Goal: Task Accomplishment & Management: Complete application form

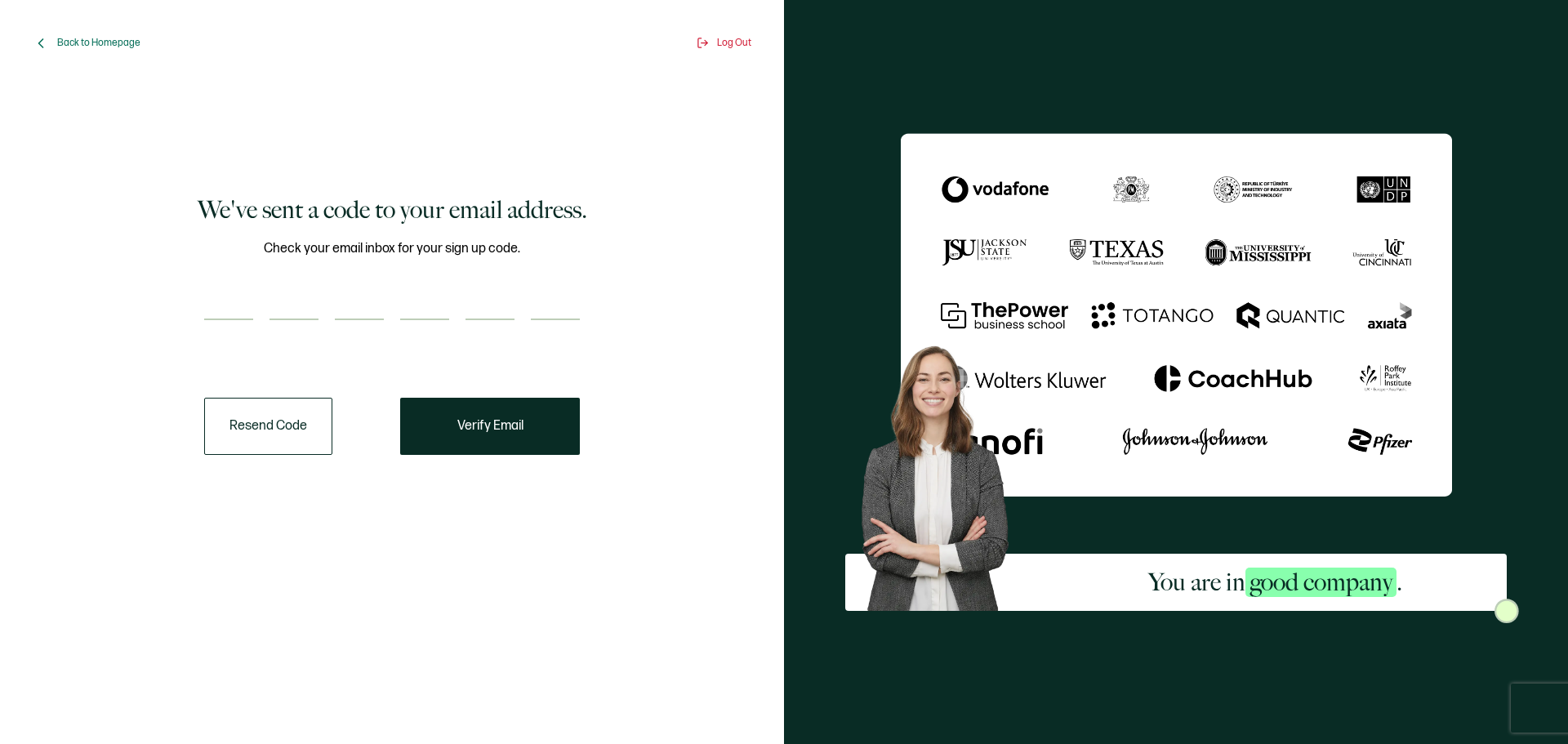
click at [241, 318] on input "number" at bounding box center [228, 304] width 49 height 33
click at [216, 309] on input "number" at bounding box center [228, 304] width 49 height 33
paste input "1"
type input "1"
type input "9"
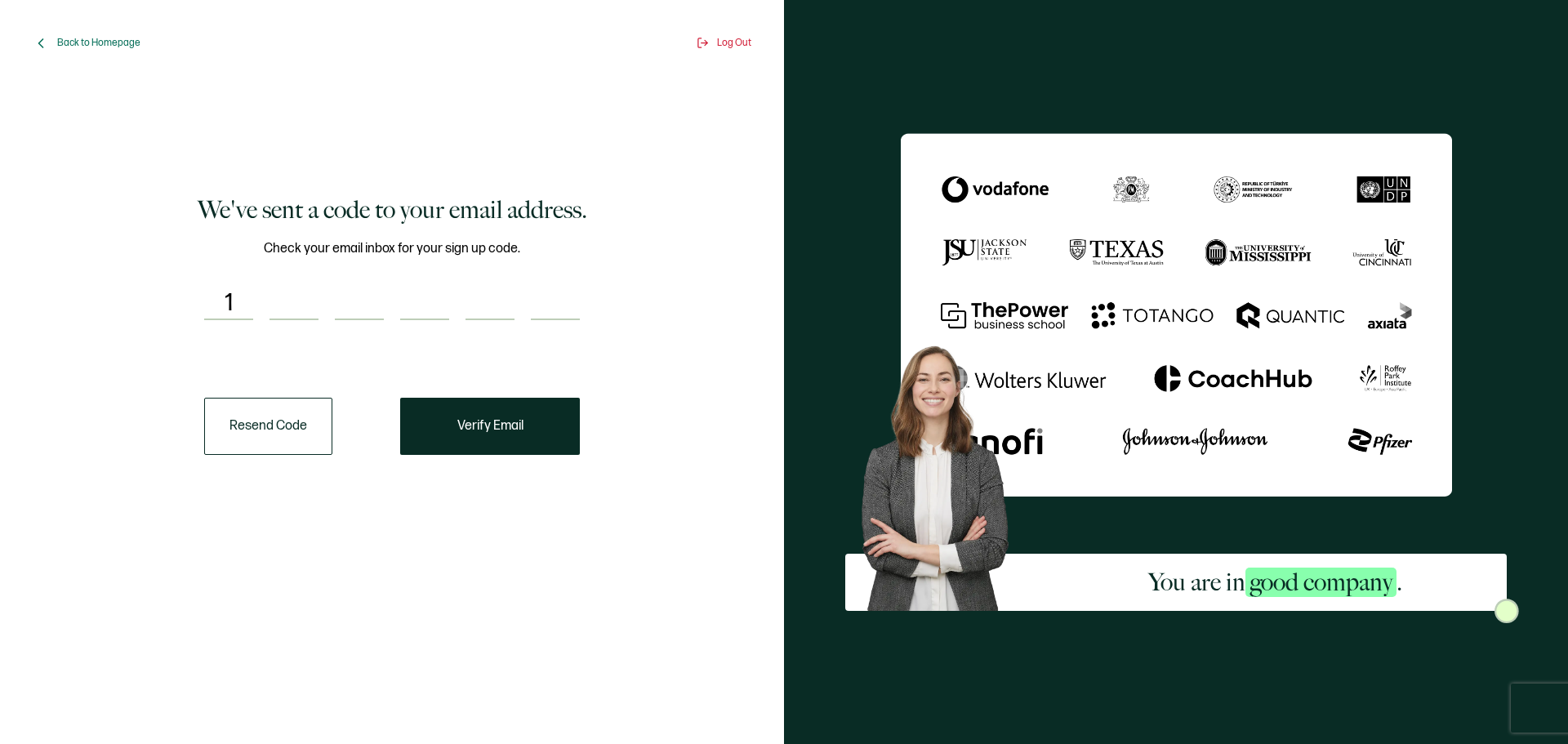
type input "2"
type input "5"
type input "8"
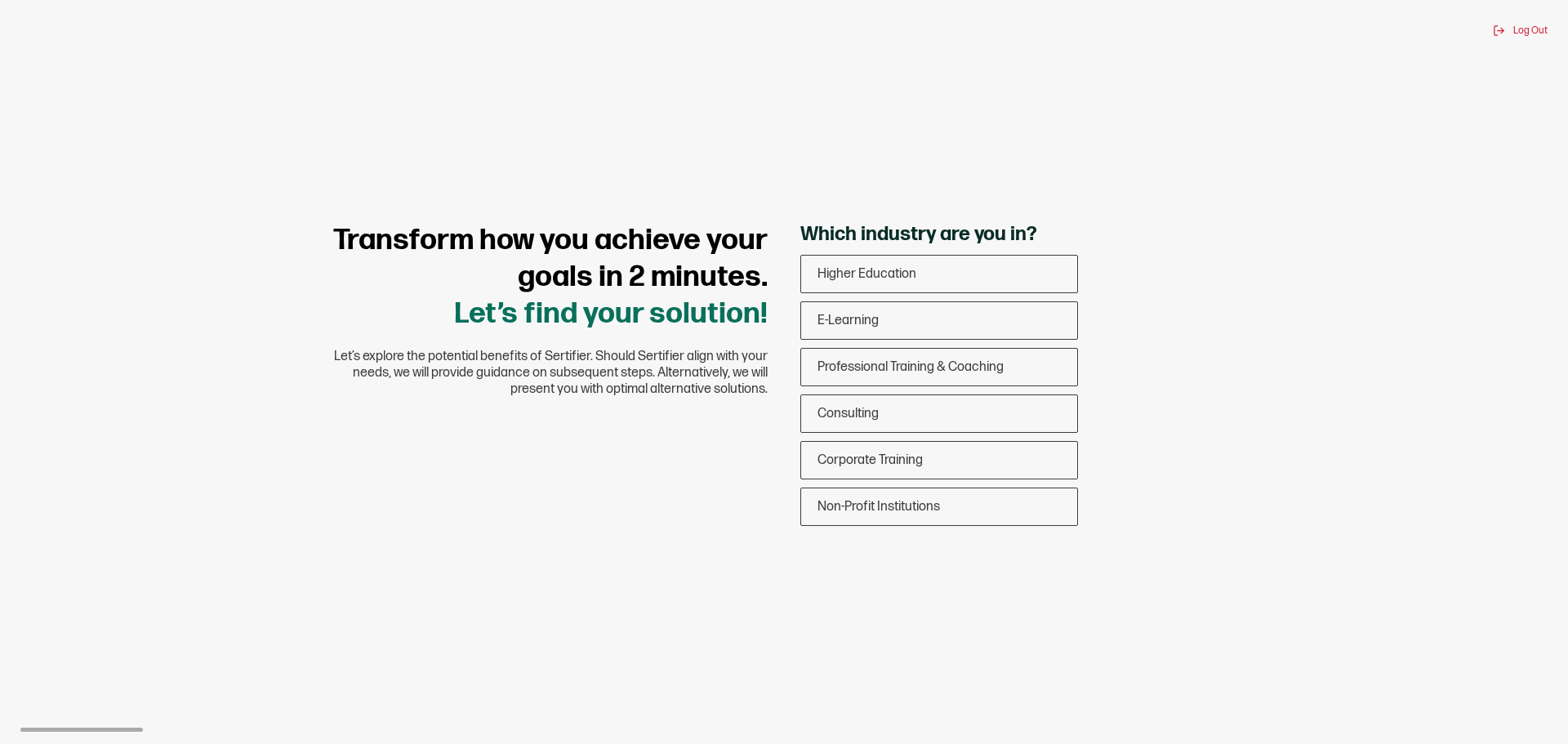
click at [870, 244] on span "Which industry are you in?" at bounding box center [919, 235] width 237 height 25
click at [880, 281] on span "Higher Education" at bounding box center [867, 274] width 99 height 15
click at [0, 0] on input "Higher Education" at bounding box center [0, 0] width 0 height 0
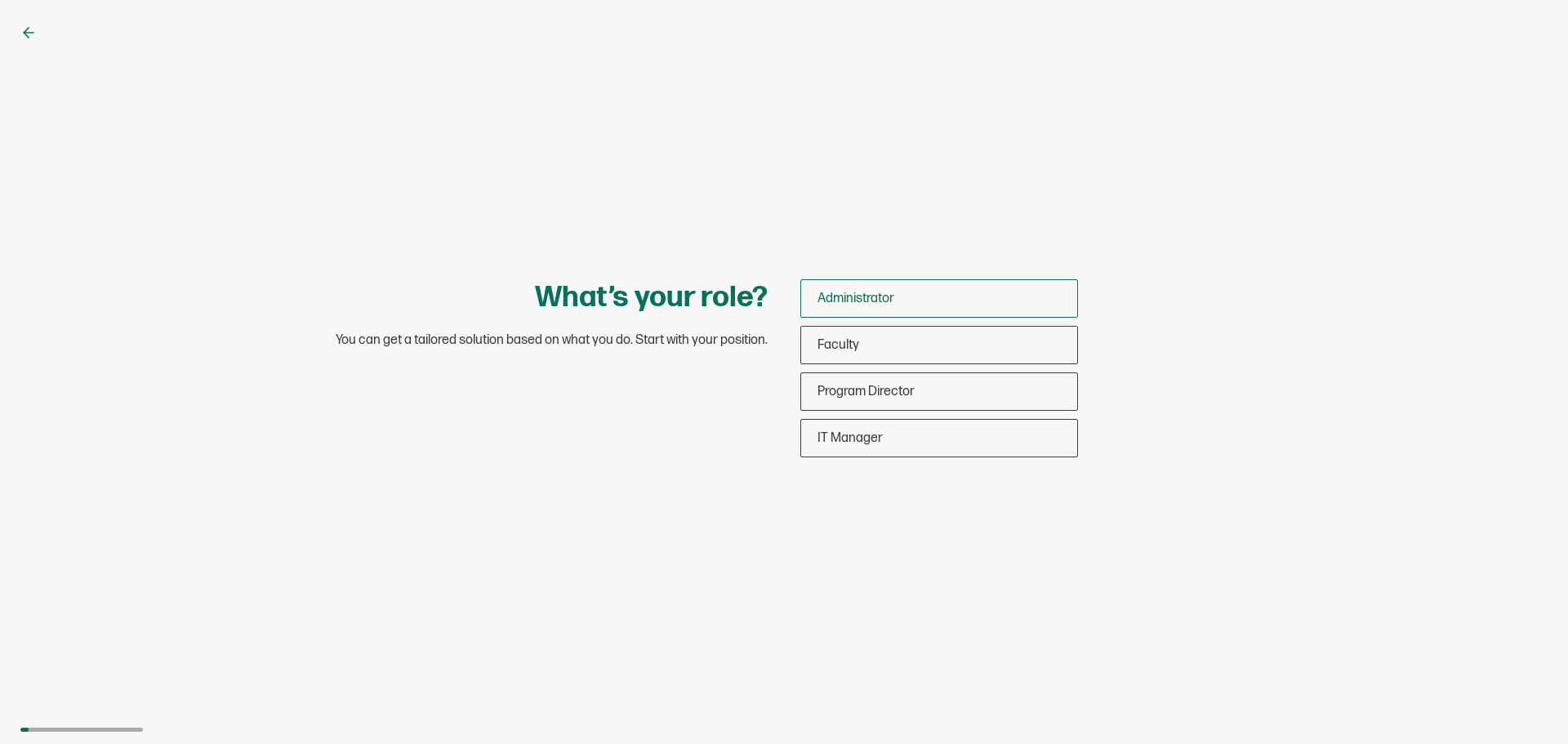
click at [869, 303] on span "Administrator" at bounding box center [856, 299] width 77 height 15
click at [0, 0] on input "Administrator" at bounding box center [0, 0] width 0 height 0
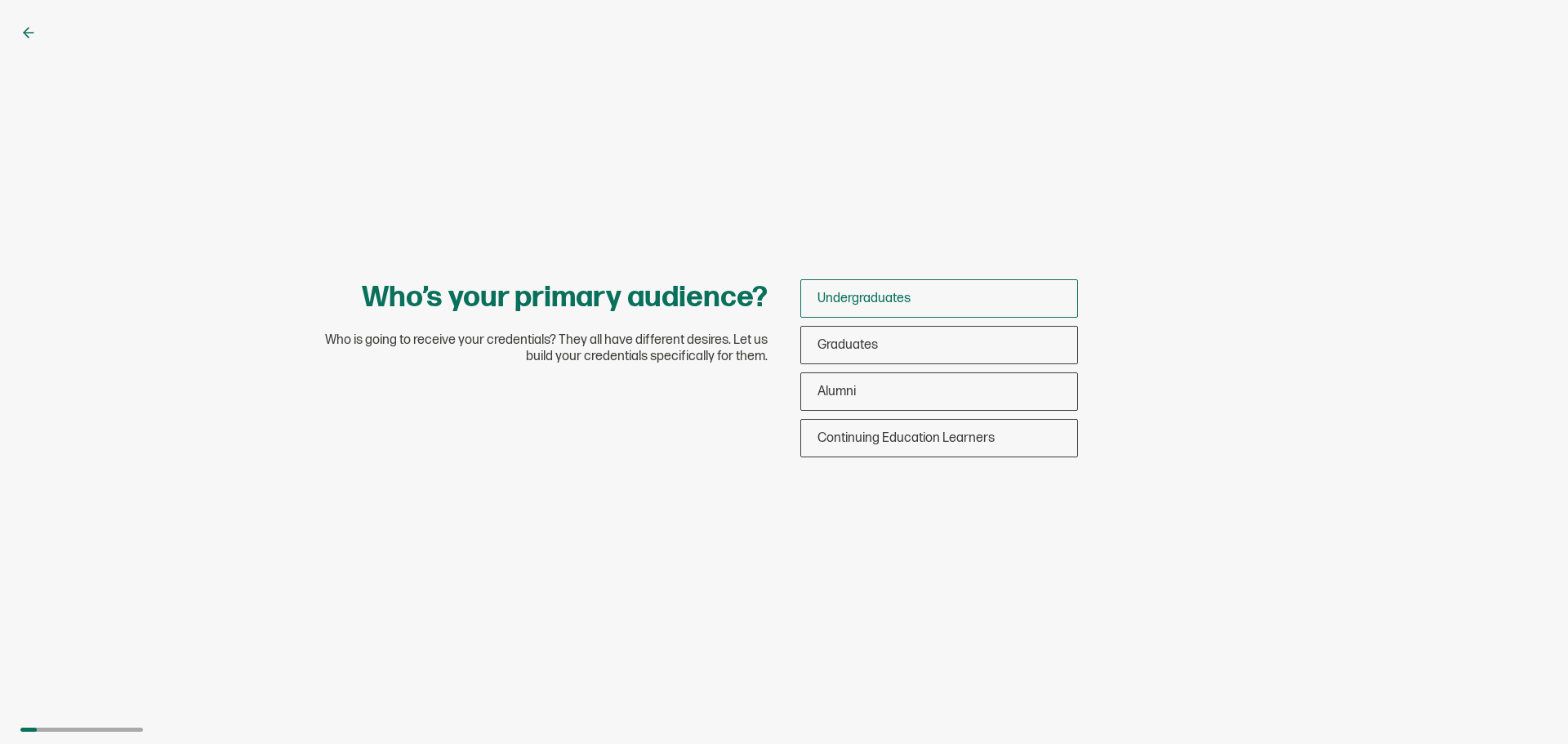
click at [885, 313] on div "Undergraduates" at bounding box center [940, 299] width 276 height 38
click at [0, 0] on input "Undergraduates" at bounding box center [0, 0] width 0 height 0
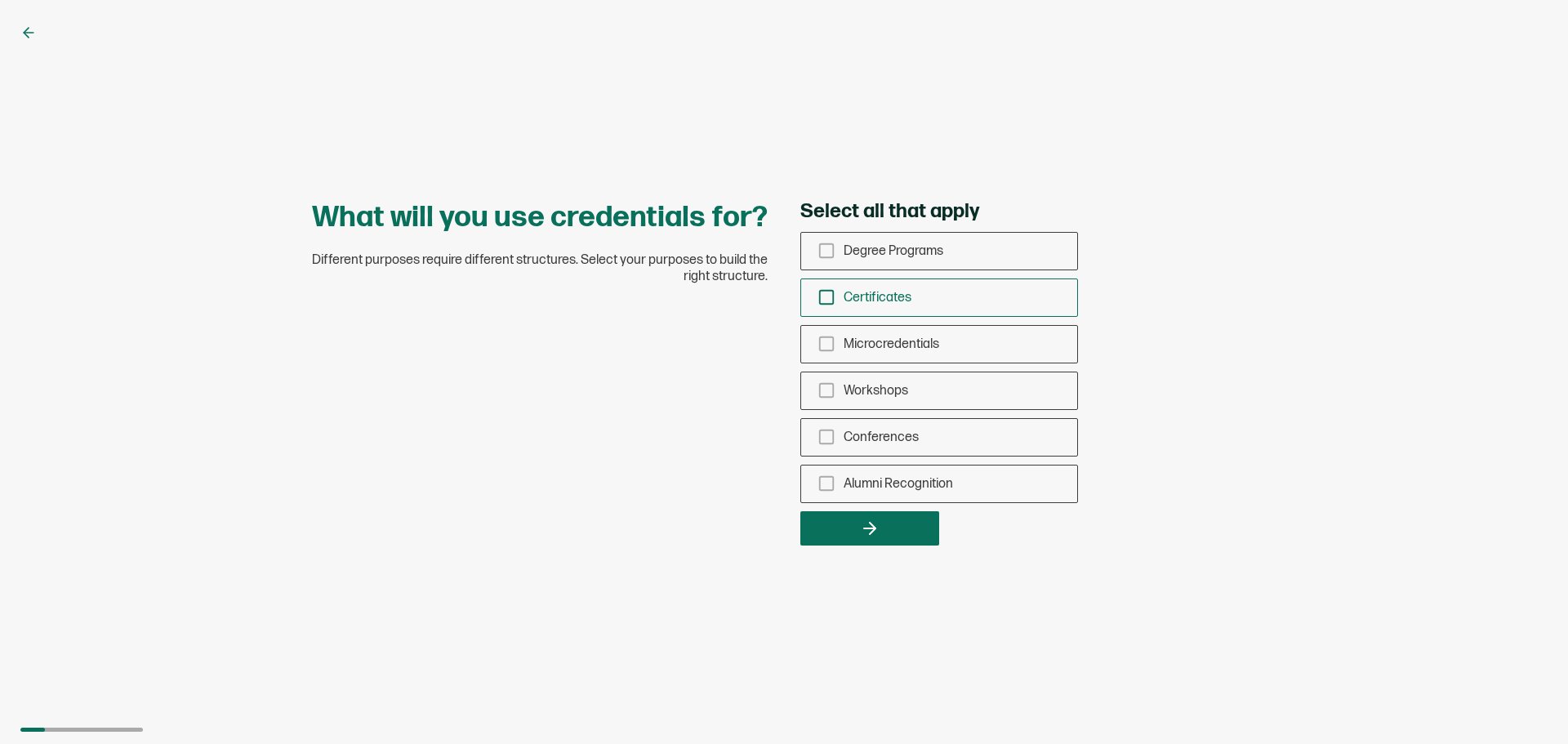
click at [897, 300] on span "Certificates" at bounding box center [877, 298] width 68 height 15
click at [0, 0] on input "Certificates" at bounding box center [0, 0] width 0 height 0
click at [903, 509] on div "Select all that apply Degree Programs Certificates Microcredentials Workshops C…" at bounding box center [1030, 372] width 458 height 347
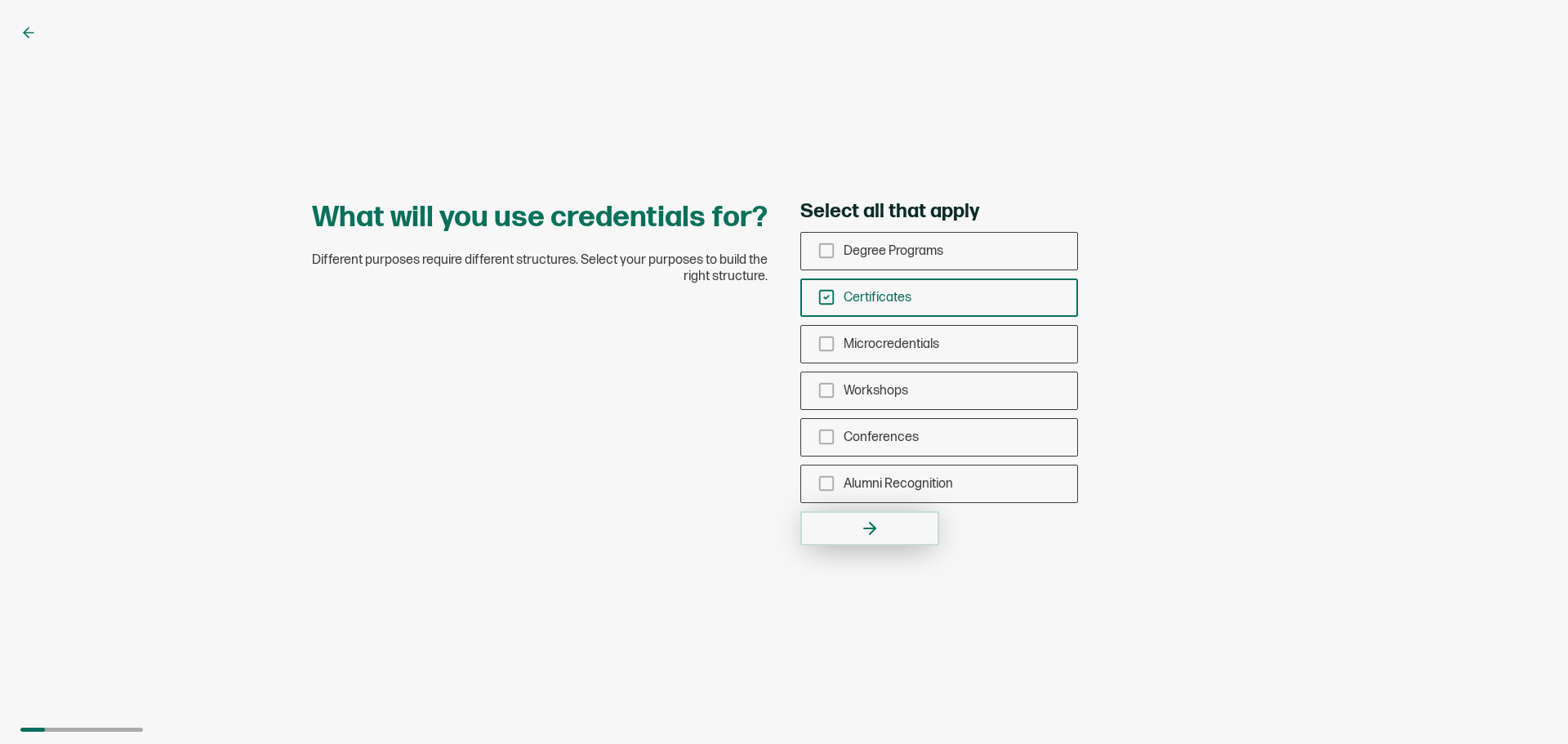
click at [906, 526] on button "button" at bounding box center [870, 529] width 139 height 34
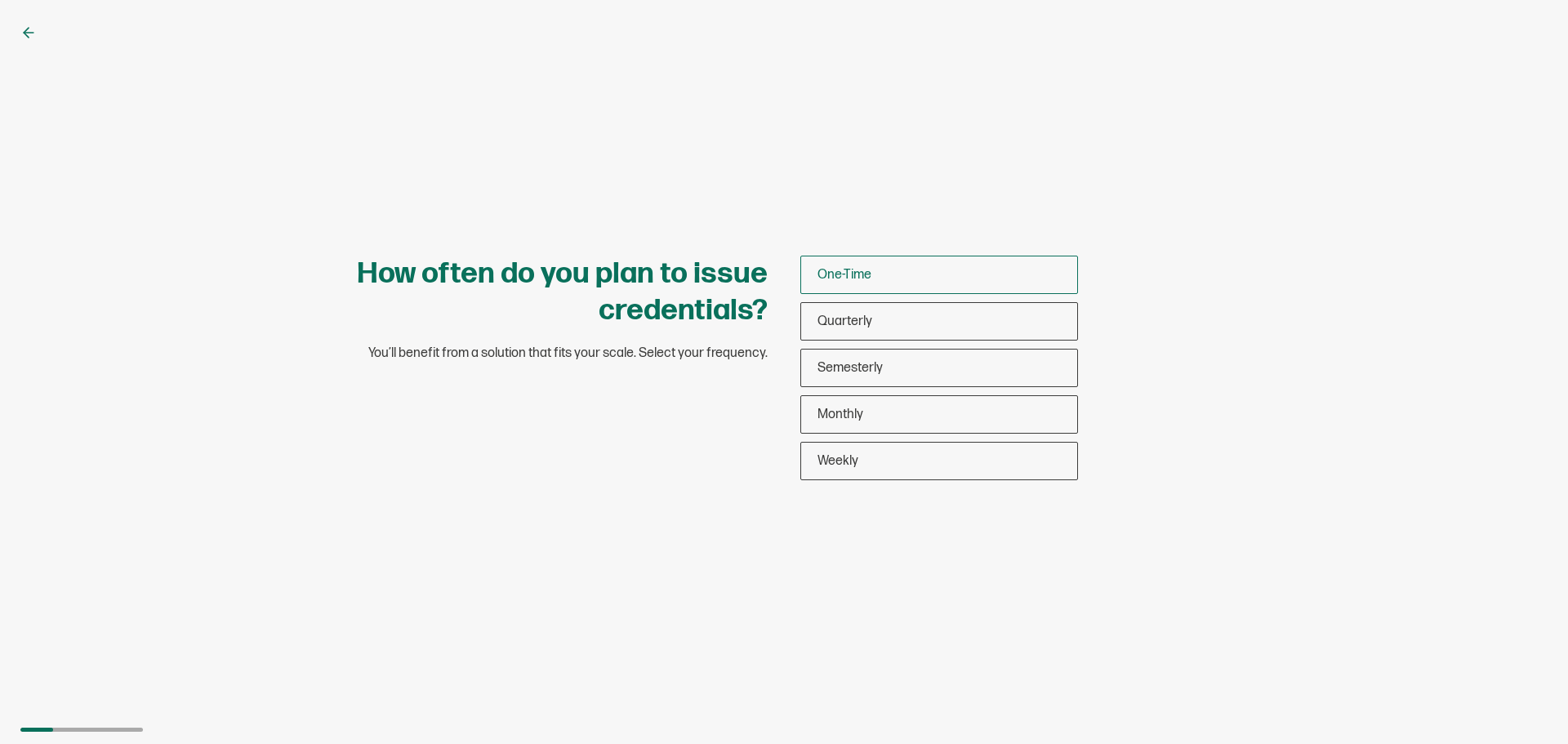
click at [913, 275] on div "One-Time" at bounding box center [940, 275] width 276 height 38
click at [0, 0] on input "One-Time" at bounding box center [0, 0] width 0 height 0
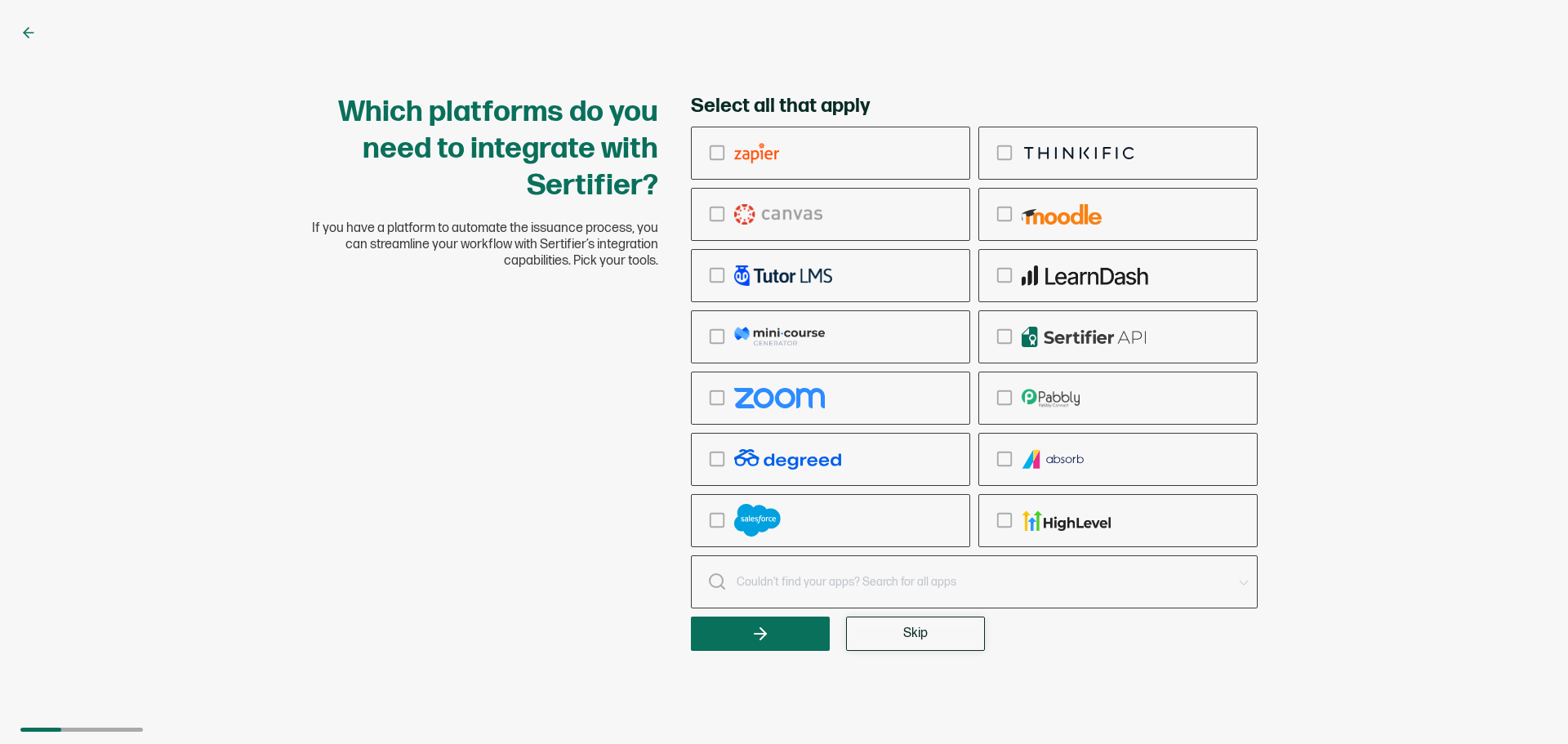
click at [916, 646] on button "Skip" at bounding box center [916, 634] width 139 height 34
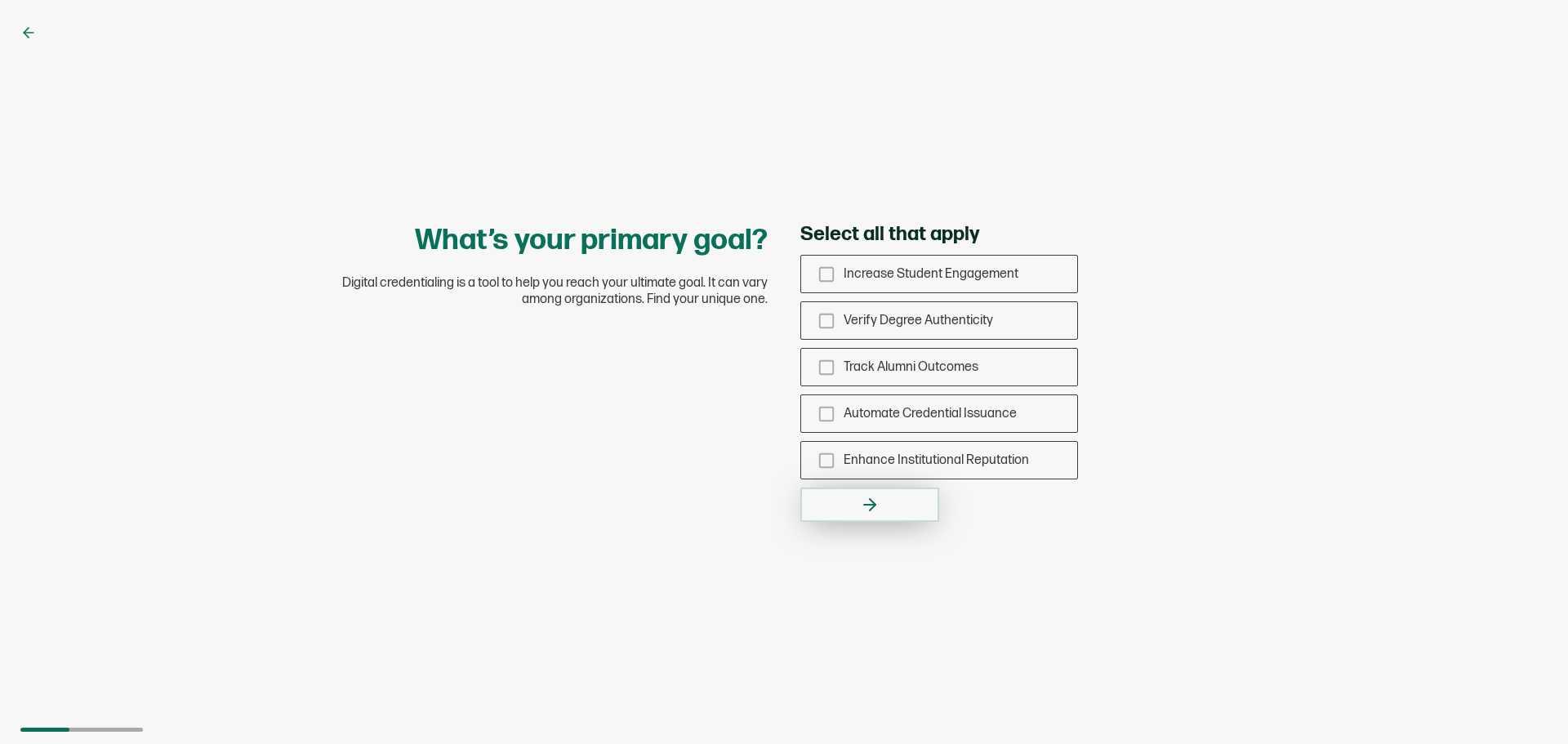
click at [901, 513] on button "button" at bounding box center [870, 505] width 139 height 34
click at [920, 430] on div "Automate Credential Issuance" at bounding box center [940, 414] width 276 height 38
click at [0, 0] on input "Automate Credential Issuance" at bounding box center [0, 0] width 0 height 0
click at [927, 500] on button "button" at bounding box center [870, 505] width 139 height 34
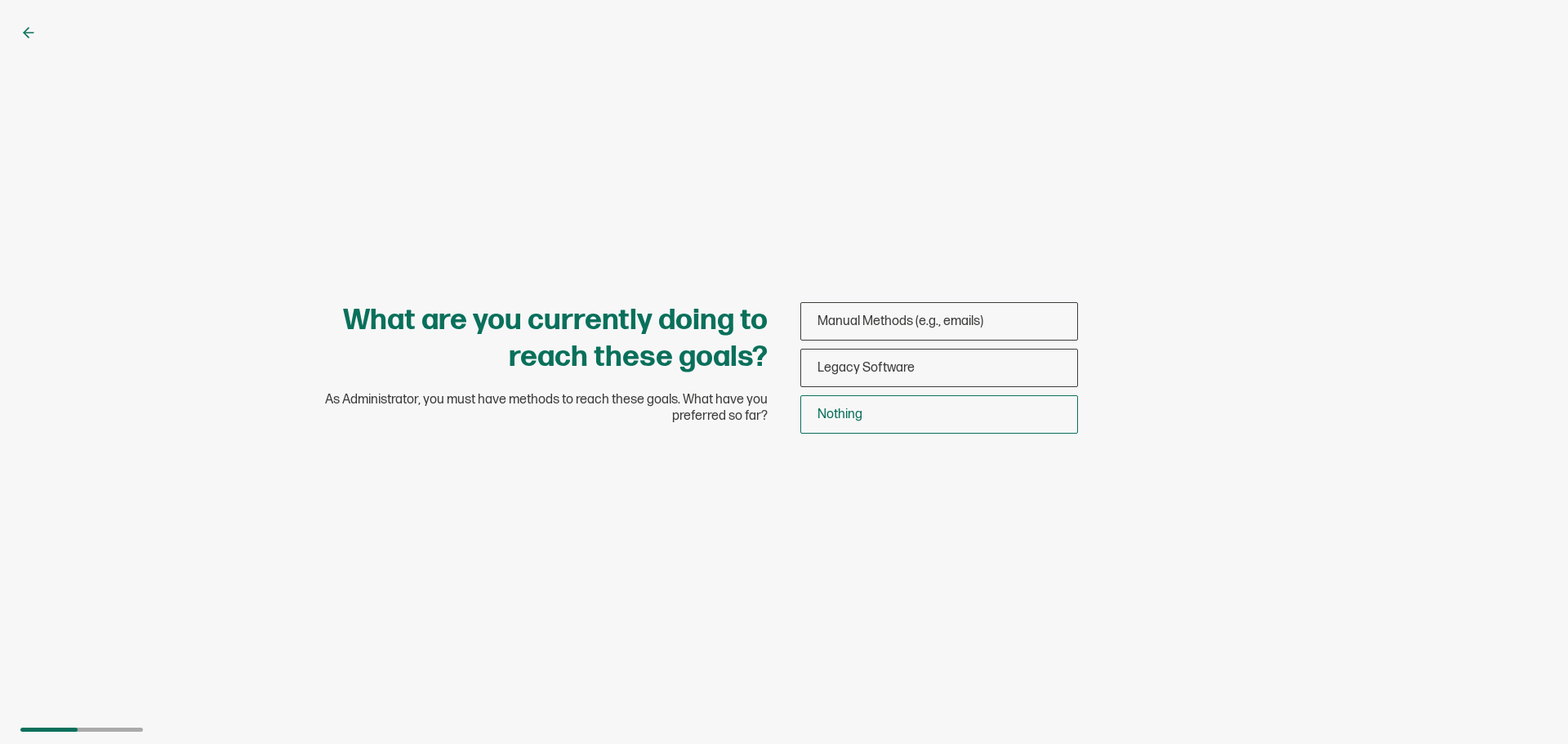
click at [929, 419] on div "Nothing" at bounding box center [940, 415] width 276 height 38
click at [0, 0] on input "Nothing" at bounding box center [0, 0] width 0 height 0
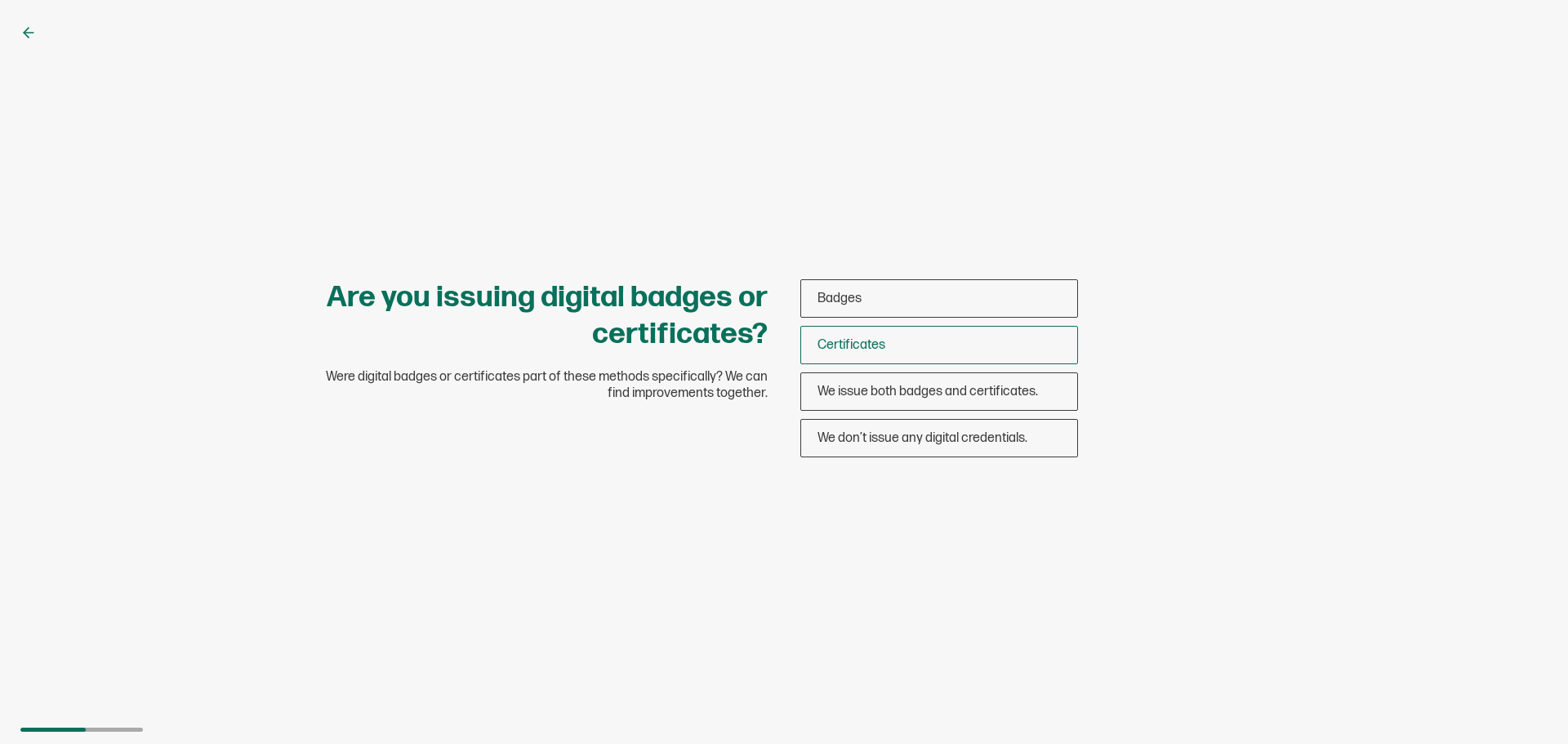
click at [932, 341] on div "Certificates" at bounding box center [940, 345] width 276 height 38
click at [0, 0] on input "Certificates" at bounding box center [0, 0] width 0 height 0
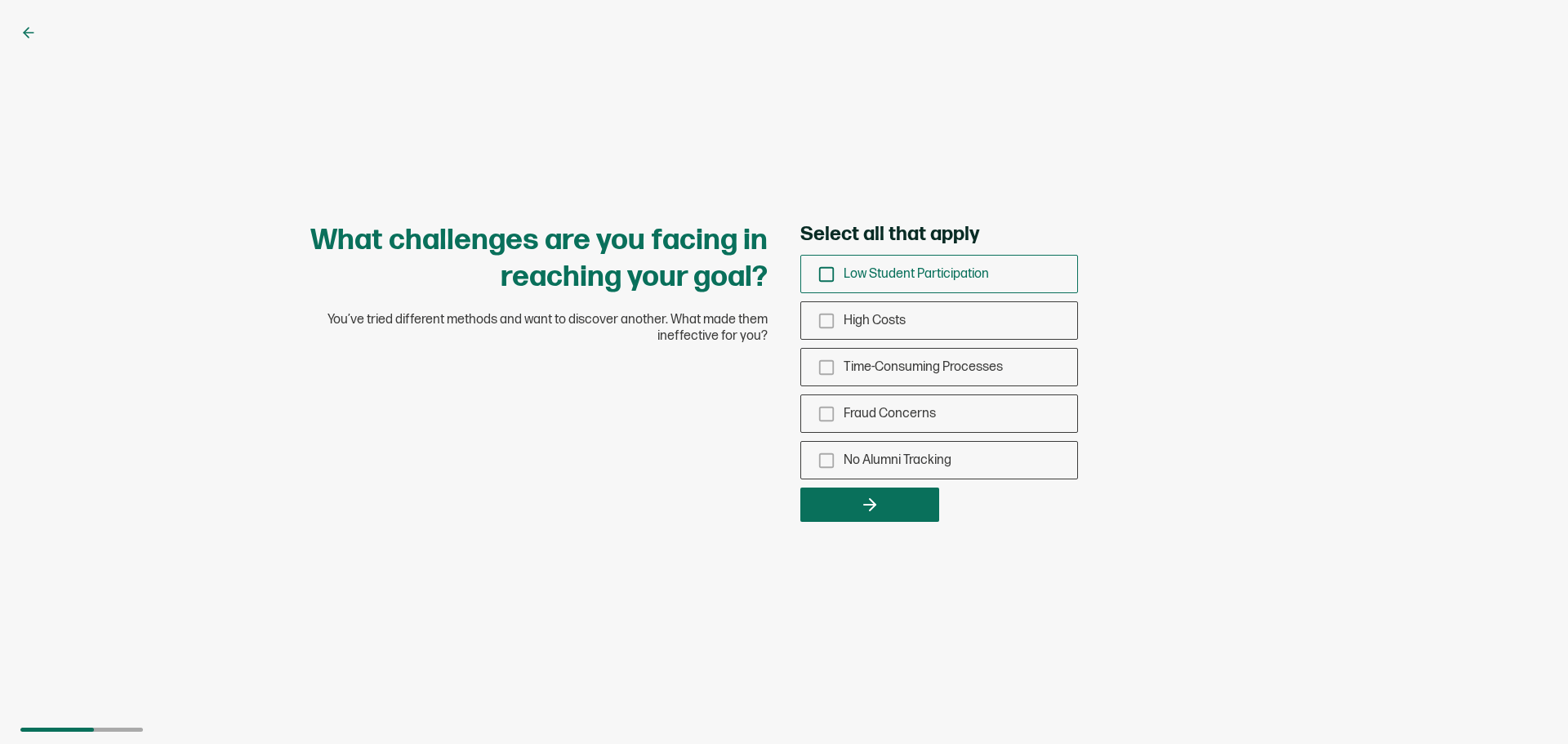
click at [919, 281] on span "Low Student Participation" at bounding box center [917, 274] width 146 height 15
click at [0, 0] on input "Low Student Participation" at bounding box center [0, 0] width 0 height 0
click at [919, 510] on button "button" at bounding box center [870, 505] width 139 height 34
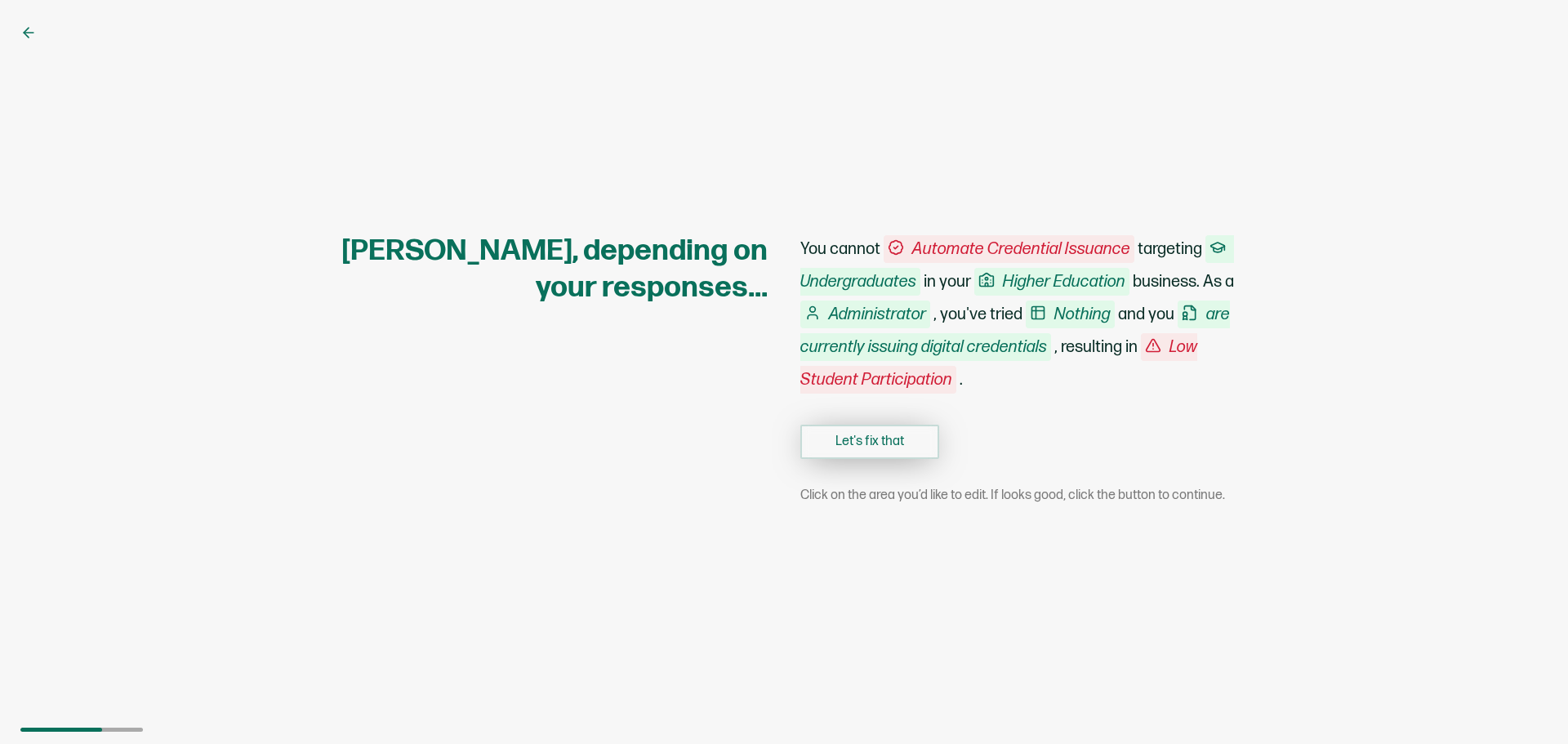
click at [905, 445] on button "Let's fix that" at bounding box center [870, 441] width 139 height 34
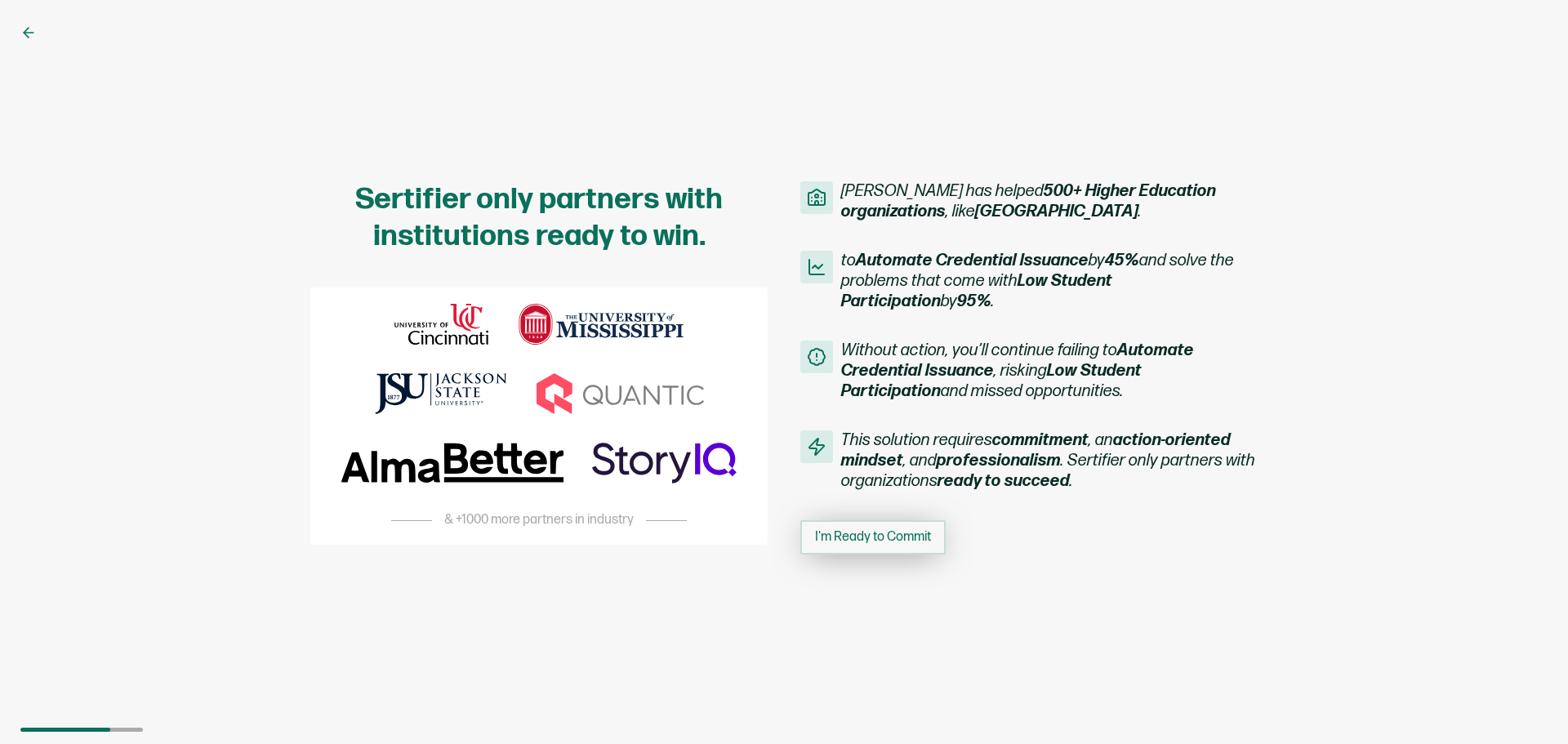
click at [889, 528] on button "I'm Ready to Commit" at bounding box center [874, 537] width 146 height 34
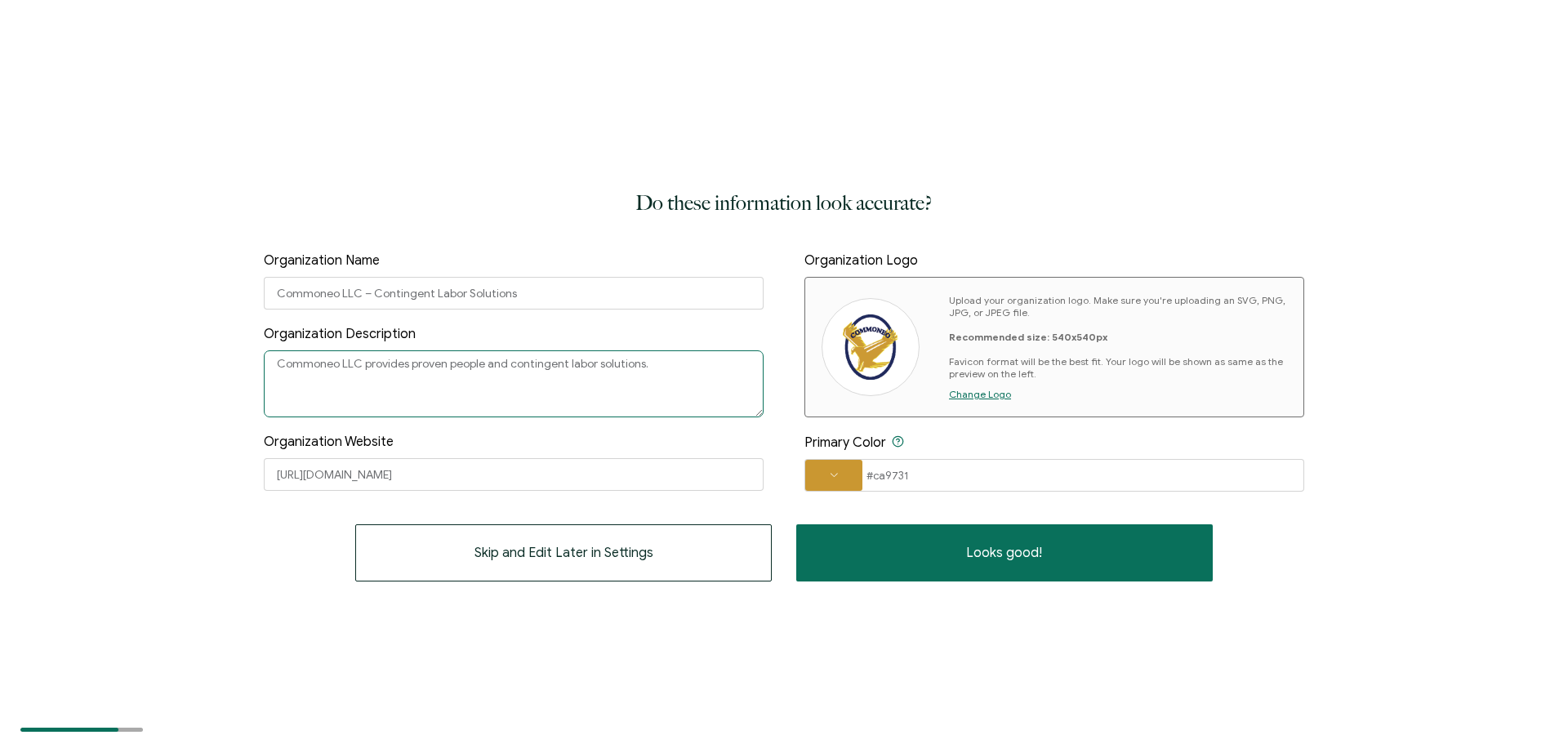
click at [510, 399] on textarea "Commoneo LLC provides proven people and contingent labor solutions." at bounding box center [513, 384] width 500 height 67
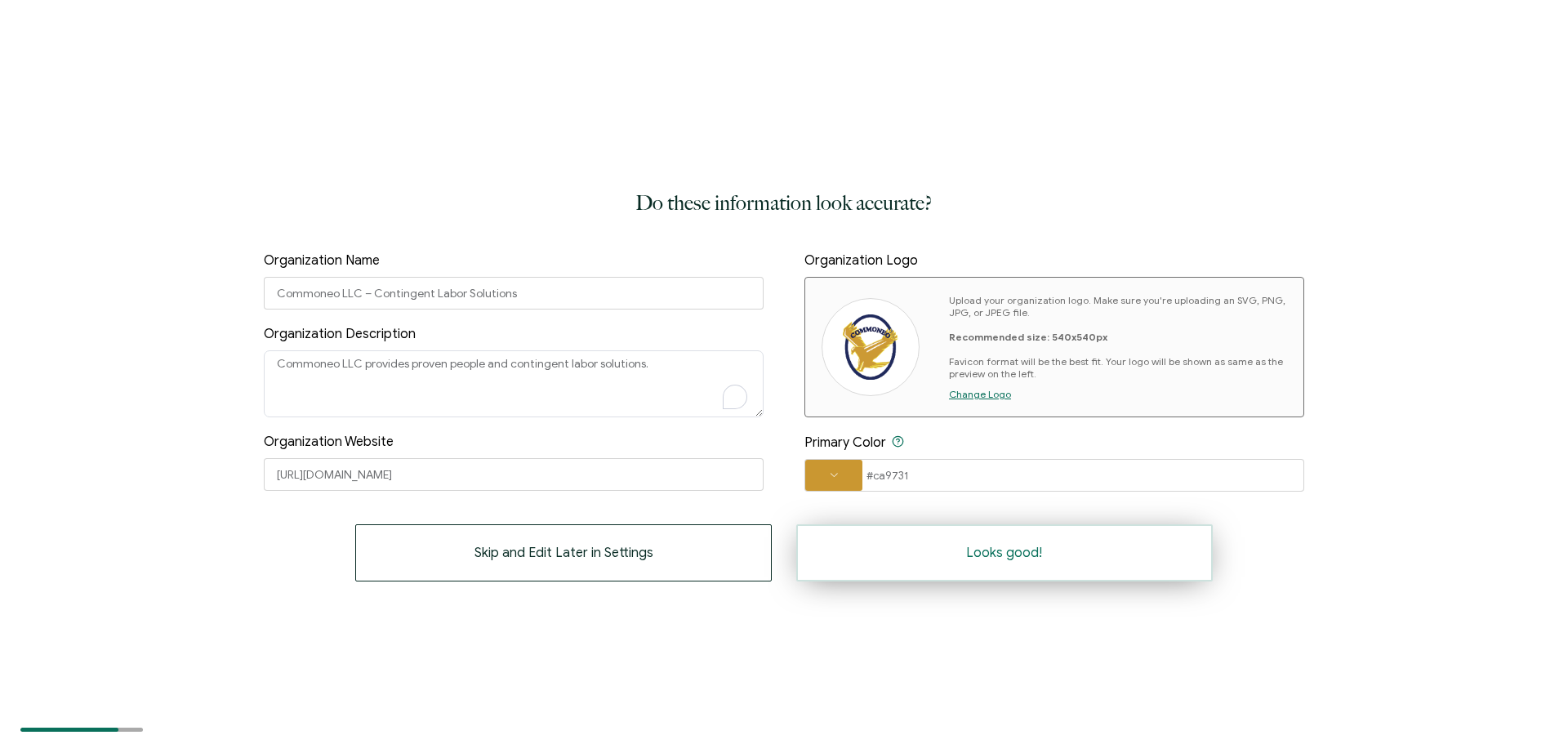
click at [869, 561] on button "Looks good!" at bounding box center [1005, 553] width 417 height 57
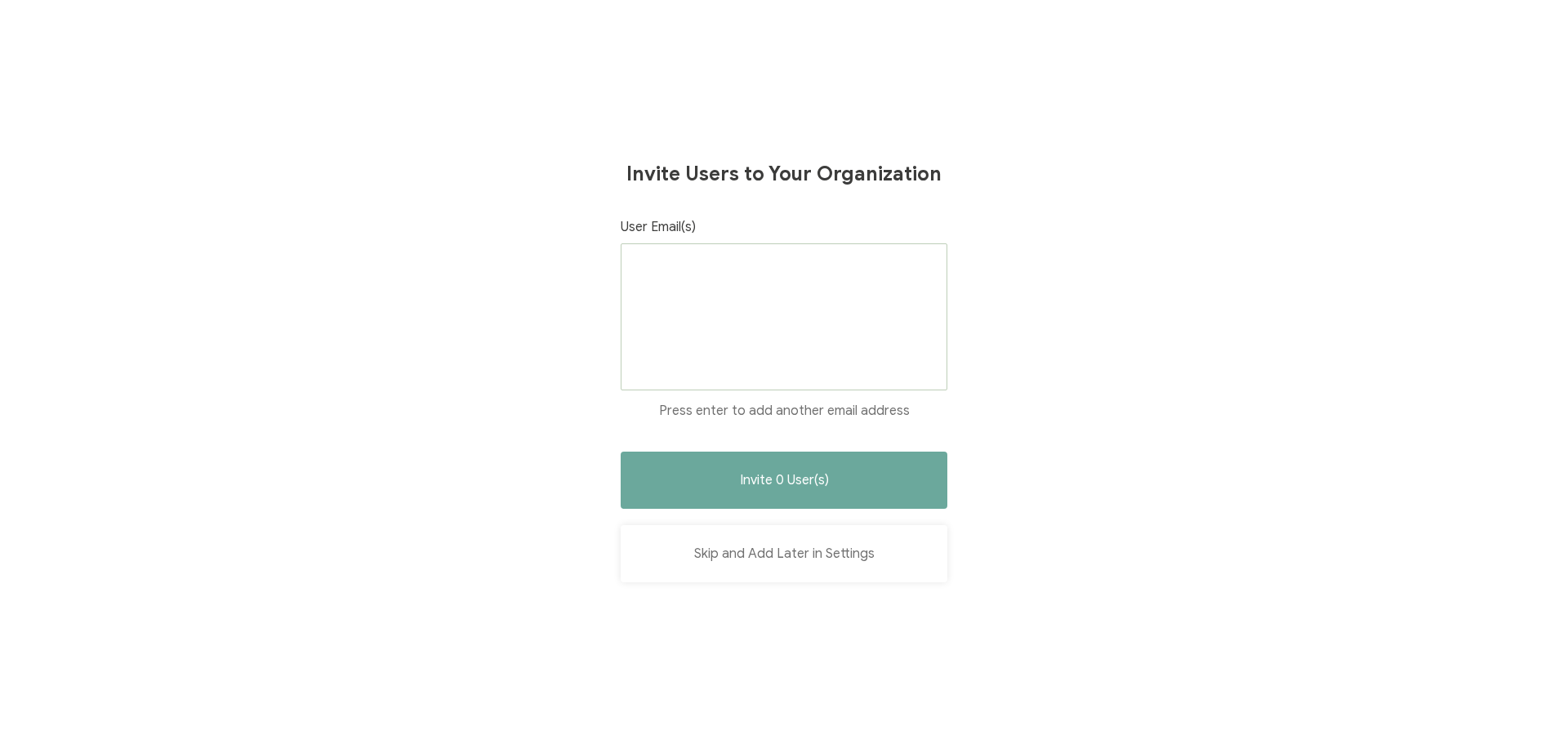
click at [821, 553] on button "Skip and Add Later in Settings" at bounding box center [784, 553] width 327 height 57
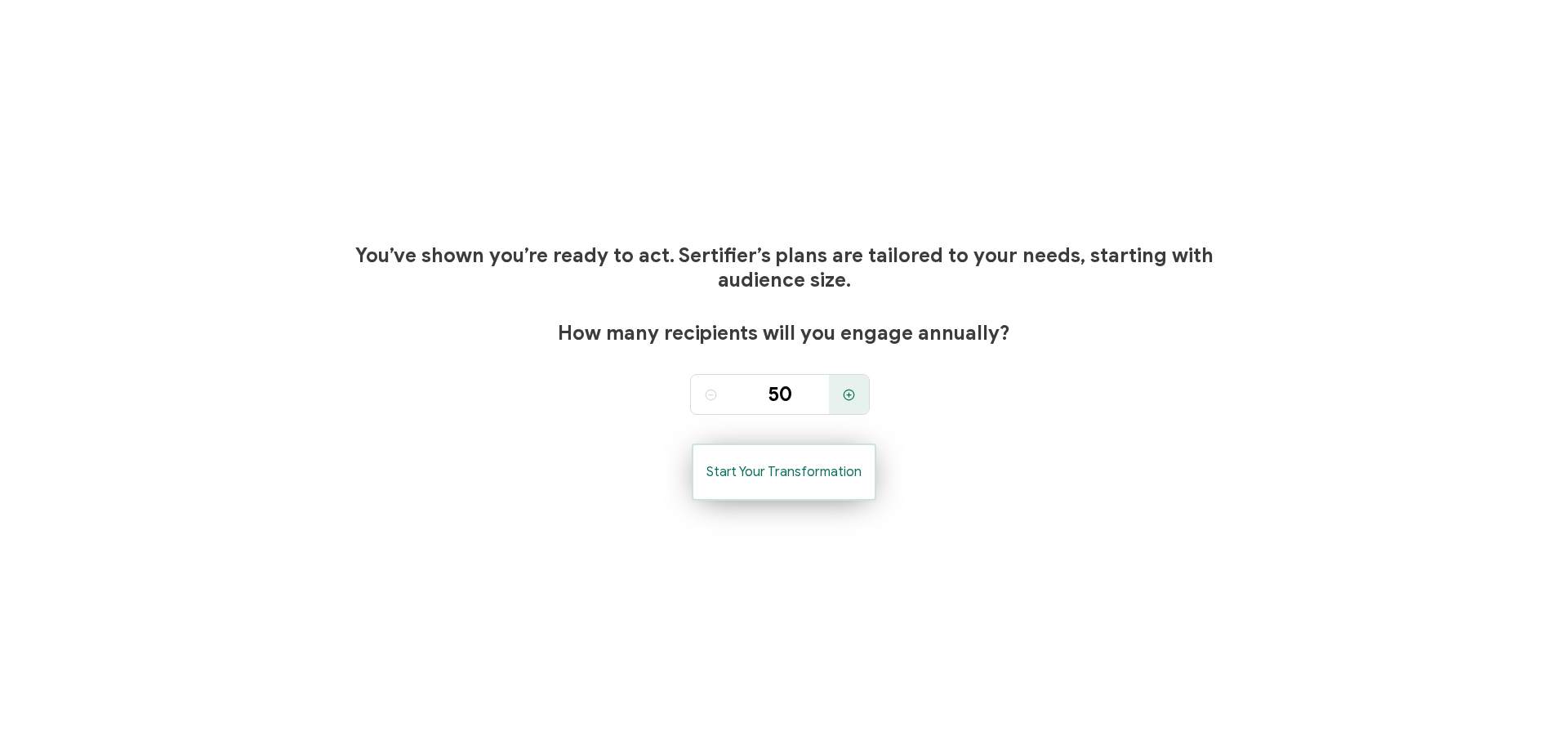
click at [807, 486] on button "Start Your Transformation" at bounding box center [784, 472] width 185 height 57
